Goal: Transaction & Acquisition: Purchase product/service

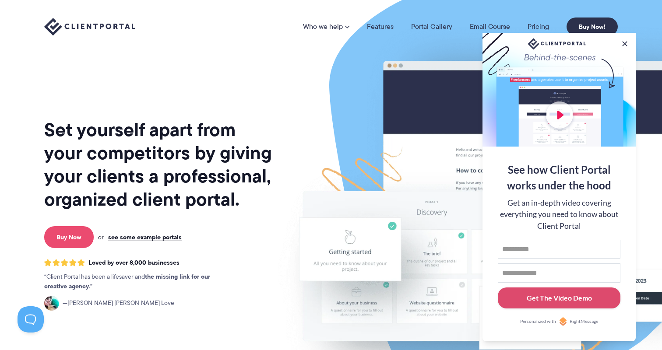
click at [74, 239] on link "Buy Now" at bounding box center [68, 237] width 49 height 22
click at [60, 243] on link "Buy Now" at bounding box center [68, 237] width 49 height 22
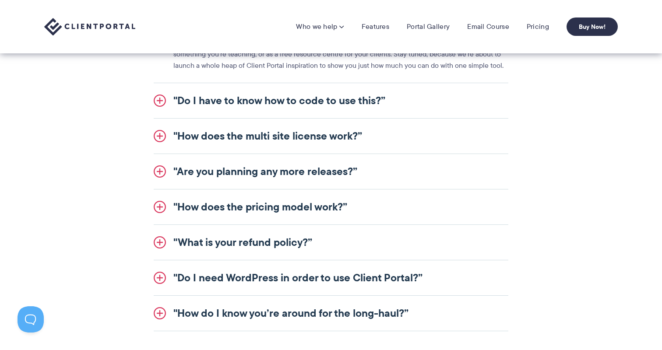
scroll to position [1082, 0]
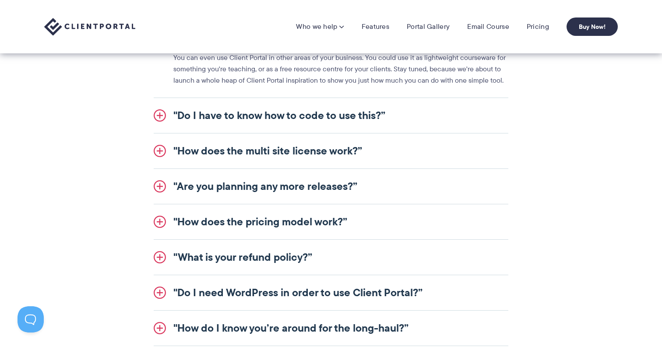
click at [240, 113] on link ""Do I have to know how to code to use this?”" at bounding box center [331, 115] width 355 height 35
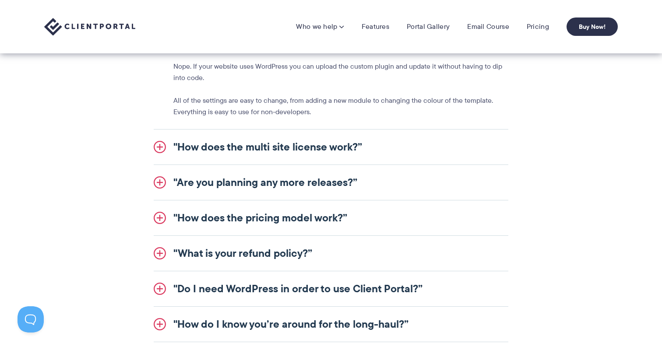
scroll to position [1042, 0]
